Goal: Use online tool/utility: Utilize a website feature to perform a specific function

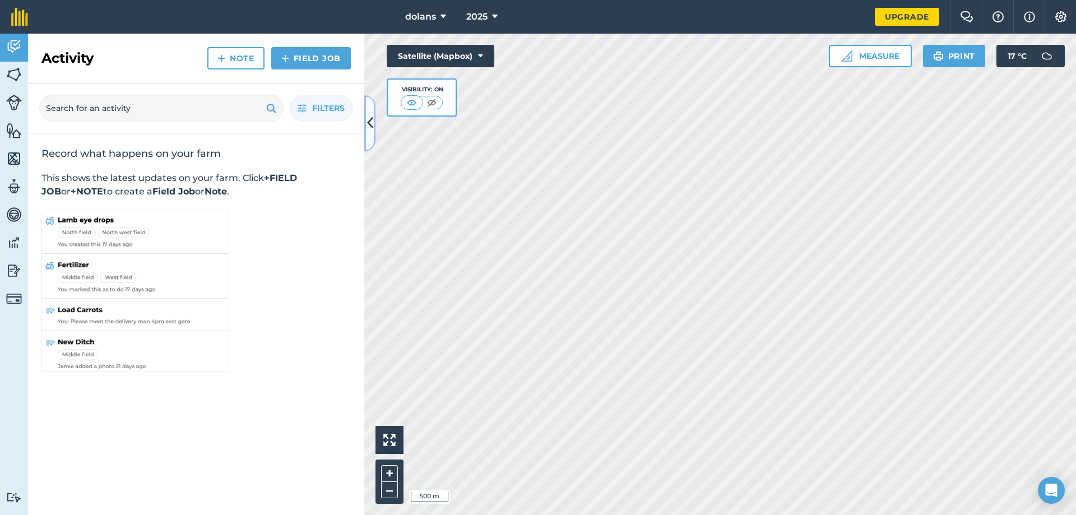
click at [370, 126] on icon at bounding box center [370, 123] width 6 height 20
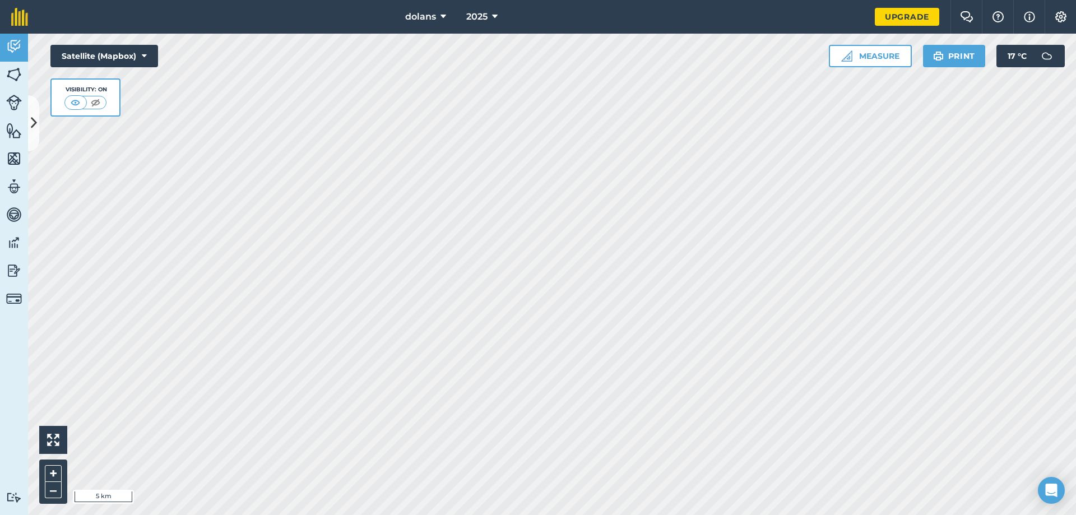
click at [701, 514] on html "dolans 2025 Upgrade Farm Chat Help Info Settings Map printing is not available …" at bounding box center [538, 257] width 1076 height 515
click at [880, 57] on button "Measure" at bounding box center [870, 56] width 83 height 22
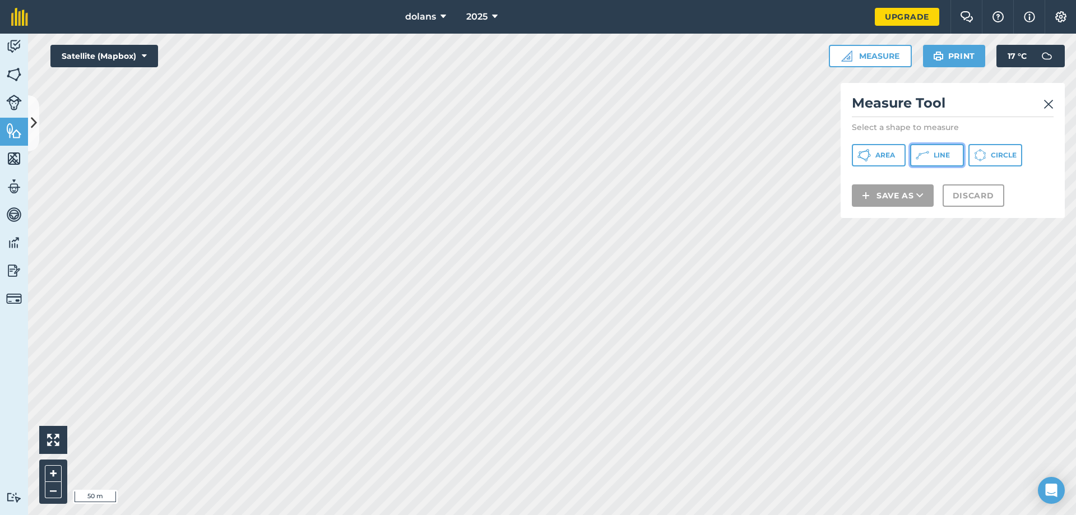
click at [950, 152] on button "Line" at bounding box center [937, 155] width 54 height 22
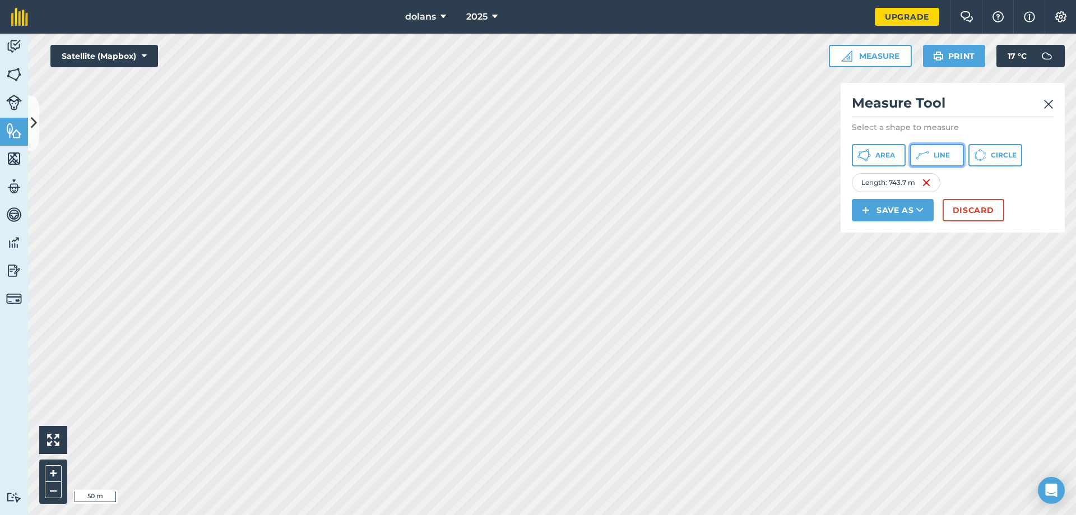
click at [871, 153] on icon at bounding box center [863, 154] width 13 height 13
click at [882, 157] on span "Area" at bounding box center [885, 155] width 20 height 9
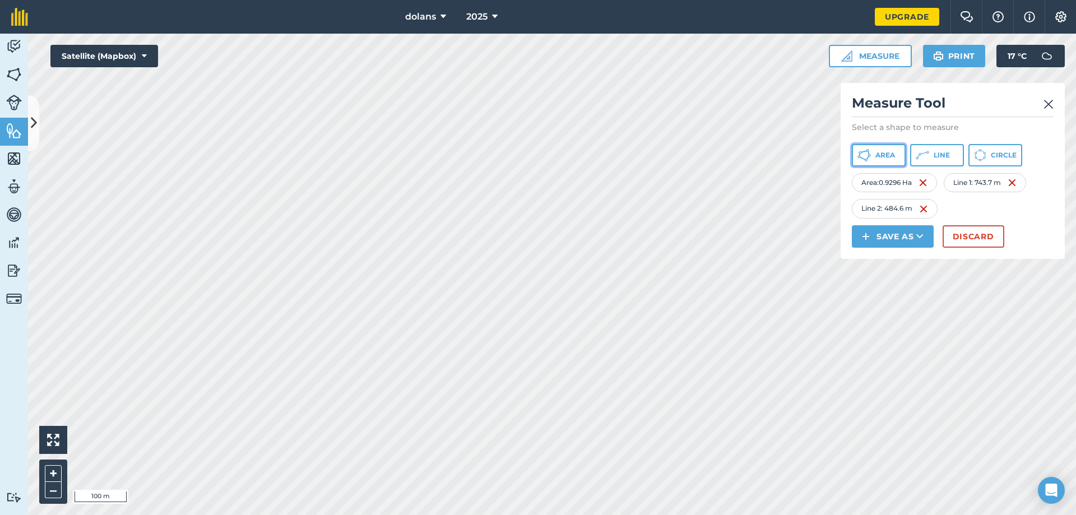
click at [874, 154] on button "Area" at bounding box center [879, 155] width 54 height 22
drag, startPoint x: 844, startPoint y: 159, endPoint x: 871, endPoint y: 156, distance: 27.6
click at [873, 153] on button "Area" at bounding box center [879, 155] width 54 height 22
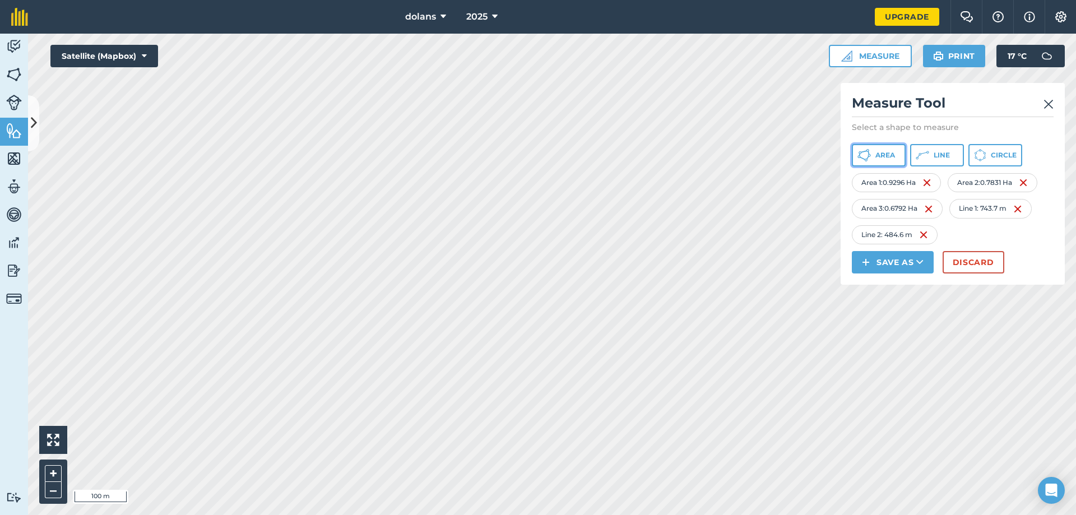
drag, startPoint x: 842, startPoint y: 166, endPoint x: 880, endPoint y: 151, distance: 40.7
click at [880, 151] on span "Area" at bounding box center [885, 155] width 20 height 9
drag, startPoint x: 611, startPoint y: 274, endPoint x: 867, endPoint y: 158, distance: 281.1
click at [867, 158] on icon at bounding box center [867, 158] width 3 height 4
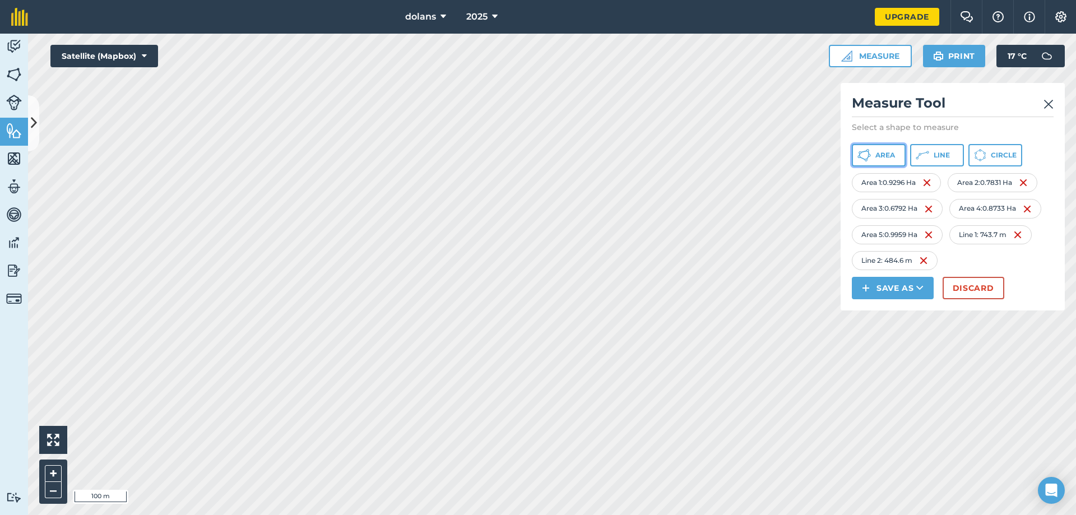
drag, startPoint x: 816, startPoint y: 210, endPoint x: 889, endPoint y: 151, distance: 92.8
click at [889, 151] on span "Area" at bounding box center [885, 155] width 20 height 9
drag, startPoint x: 847, startPoint y: 209, endPoint x: 893, endPoint y: 161, distance: 66.2
click at [893, 161] on button "Area" at bounding box center [879, 155] width 54 height 22
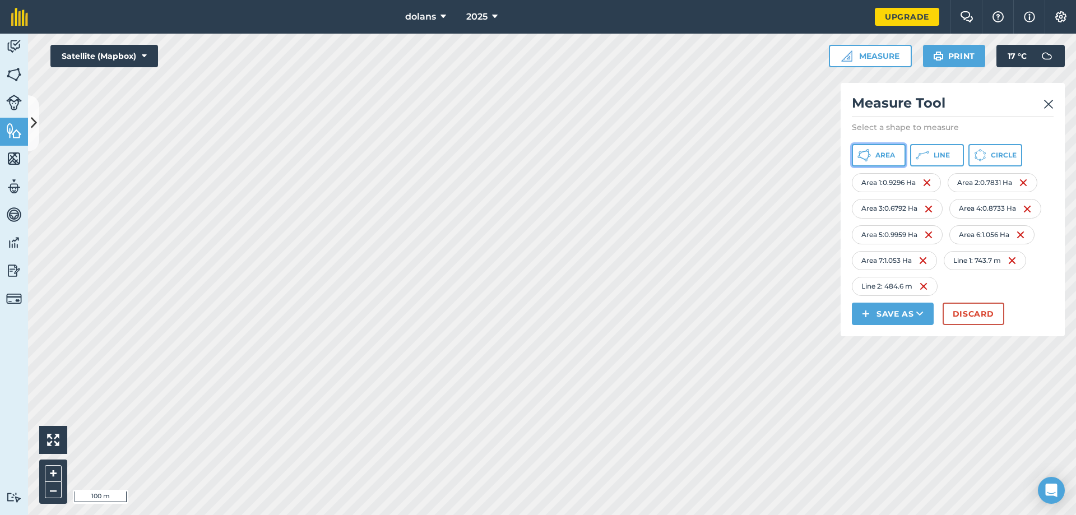
drag, startPoint x: 846, startPoint y: 267, endPoint x: 883, endPoint y: 155, distance: 118.5
click at [883, 155] on span "Area" at bounding box center [885, 155] width 20 height 9
drag, startPoint x: 859, startPoint y: 176, endPoint x: 884, endPoint y: 147, distance: 38.5
click at [884, 147] on button "Area" at bounding box center [879, 155] width 54 height 22
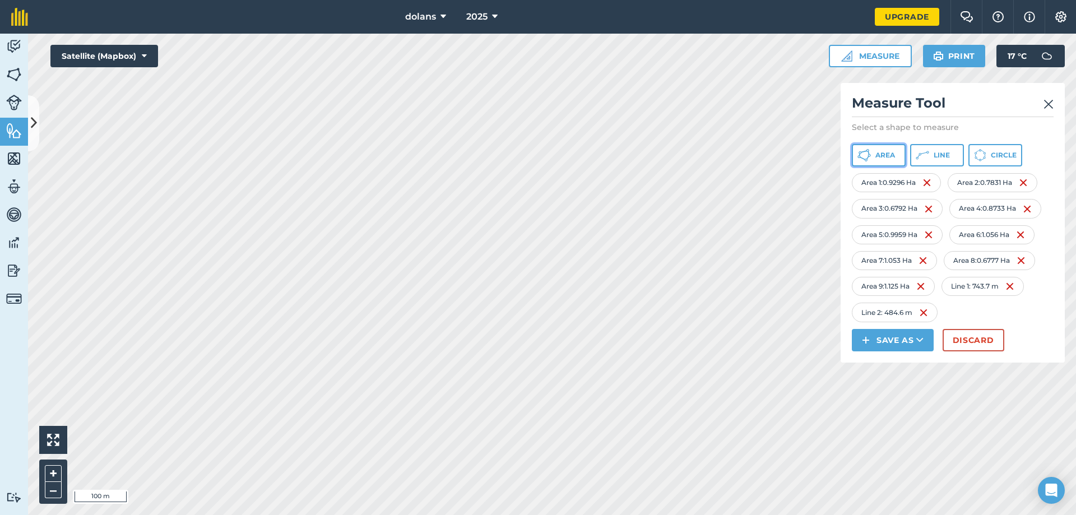
click at [878, 159] on span "Area" at bounding box center [885, 155] width 20 height 9
drag, startPoint x: 873, startPoint y: 159, endPoint x: 846, endPoint y: 199, distance: 48.0
click at [873, 159] on button "Area" at bounding box center [879, 155] width 54 height 22
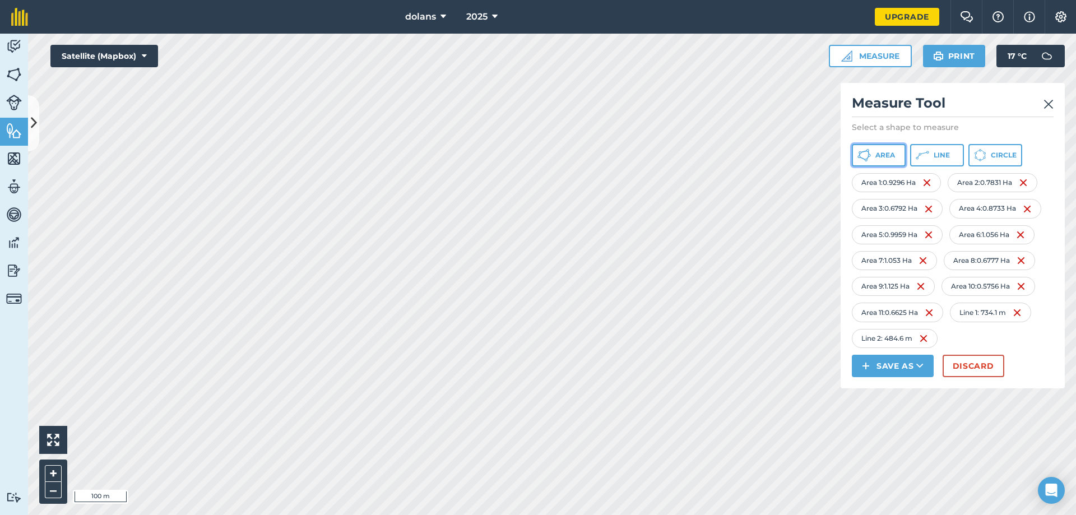
drag, startPoint x: 846, startPoint y: 199, endPoint x: 868, endPoint y: 154, distance: 50.6
click at [868, 154] on icon at bounding box center [863, 154] width 13 height 13
drag, startPoint x: 707, startPoint y: 292, endPoint x: 866, endPoint y: 158, distance: 208.0
click at [866, 158] on icon at bounding box center [863, 154] width 13 height 13
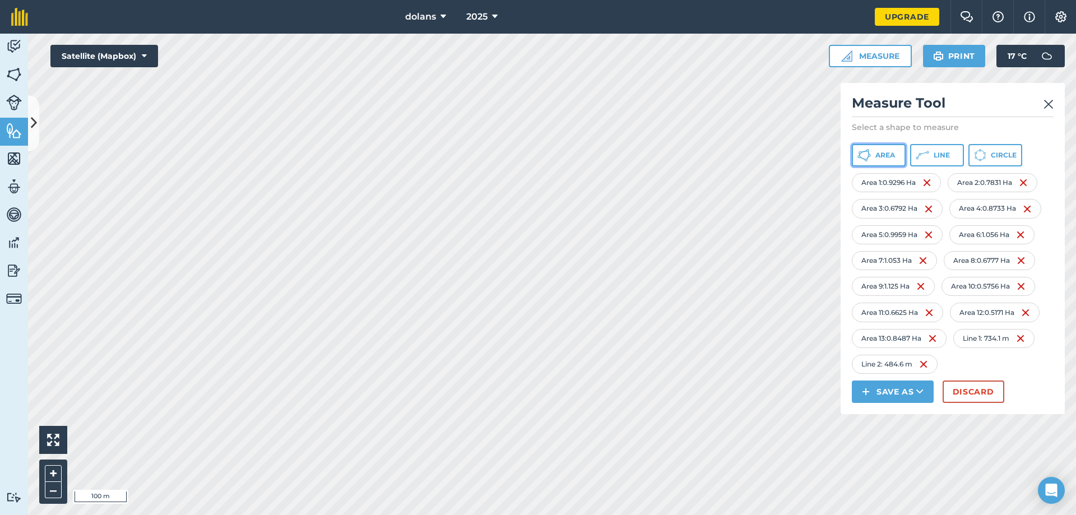
drag, startPoint x: 841, startPoint y: 179, endPoint x: 872, endPoint y: 145, distance: 46.4
click at [872, 145] on button "Area" at bounding box center [879, 155] width 54 height 22
drag, startPoint x: 846, startPoint y: 182, endPoint x: 881, endPoint y: 162, distance: 40.2
click at [881, 162] on button "Area" at bounding box center [879, 155] width 54 height 22
